Goal: Use online tool/utility: Utilize a website feature to perform a specific function

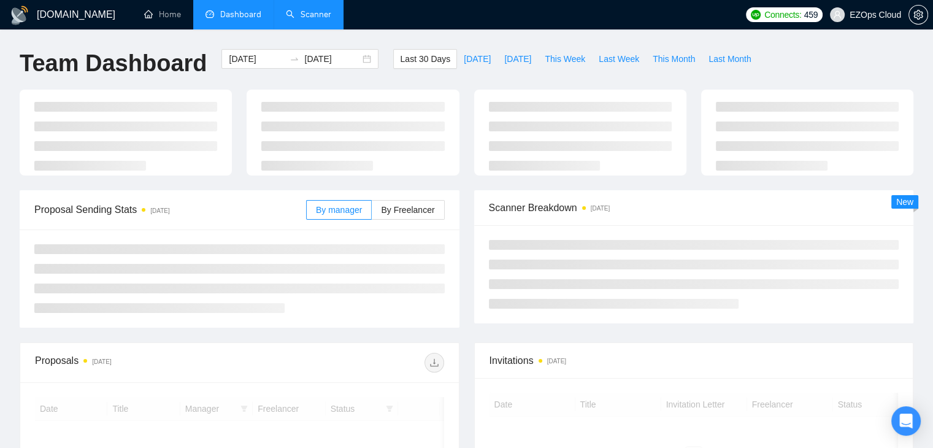
click at [308, 20] on link "Scanner" at bounding box center [308, 14] width 45 height 10
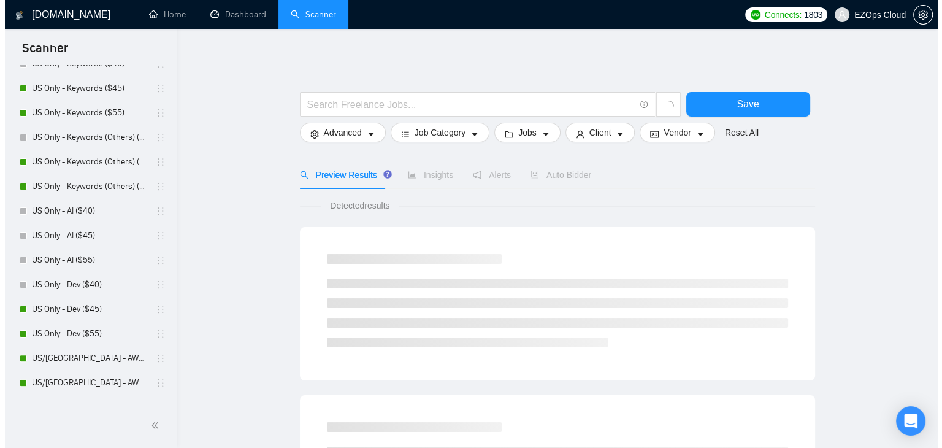
scroll to position [591, 0]
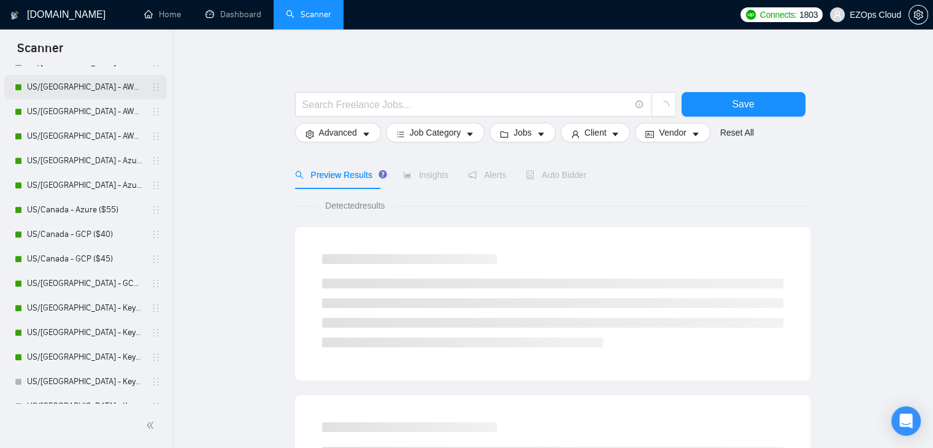
click at [88, 89] on link "US/[GEOGRAPHIC_DATA] - AWS ($40)" at bounding box center [85, 87] width 117 height 25
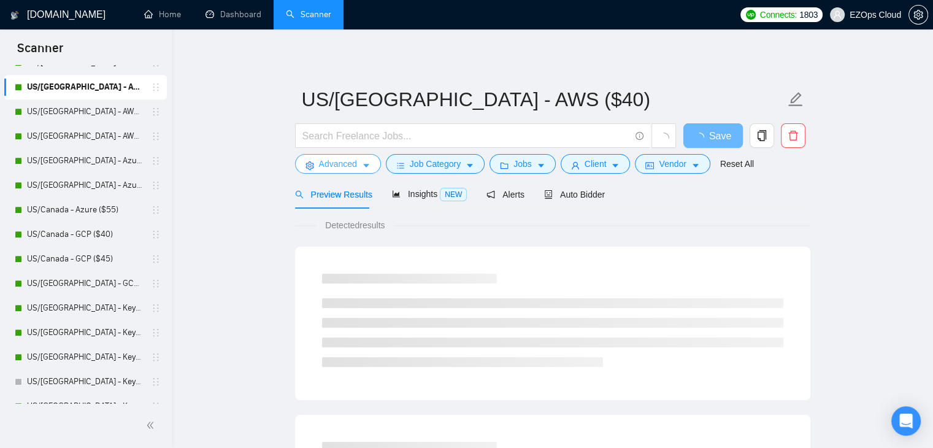
click at [343, 161] on span "Advanced" at bounding box center [338, 163] width 38 height 13
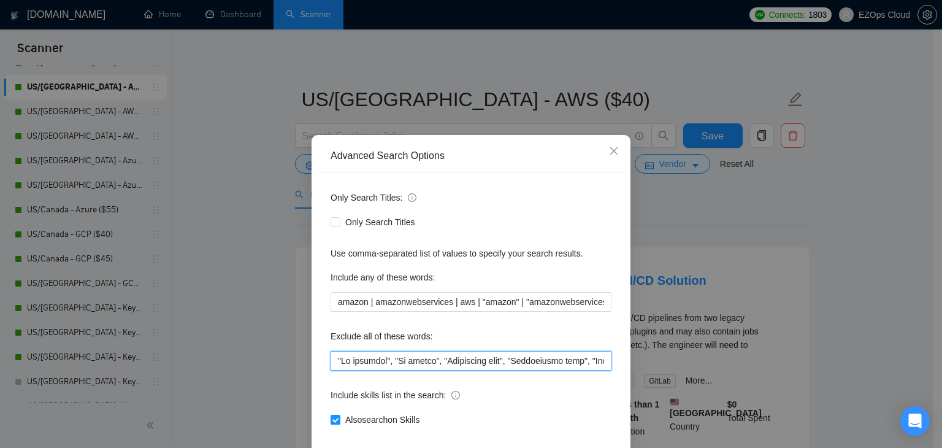
click at [388, 367] on input "text" at bounding box center [471, 361] width 281 height 20
